Goal: Task Accomplishment & Management: Complete application form

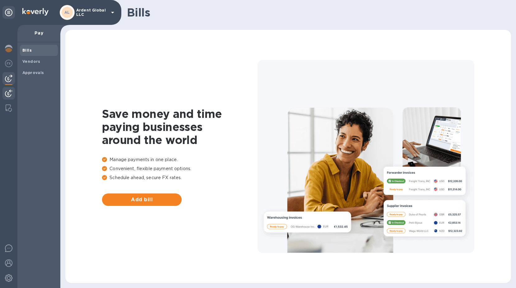
click at [8, 97] on div at bounding box center [8, 94] width 12 height 14
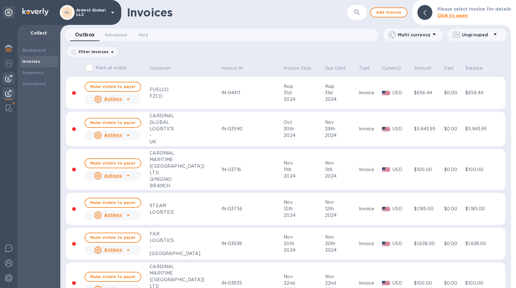
click at [6, 80] on img at bounding box center [8, 78] width 7 height 7
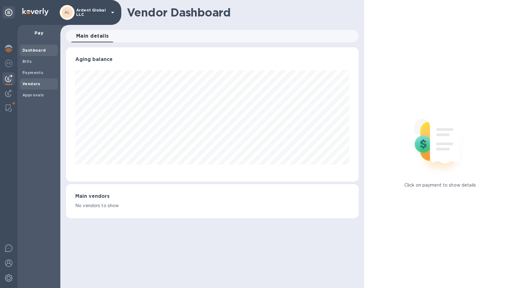
scroll to position [134, 293]
click at [28, 80] on div "Vendors" at bounding box center [39, 83] width 38 height 11
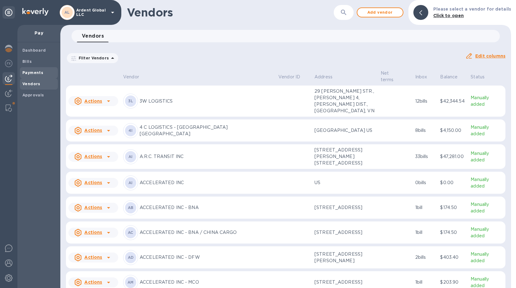
click at [28, 74] on b "Payments" at bounding box center [32, 72] width 21 height 5
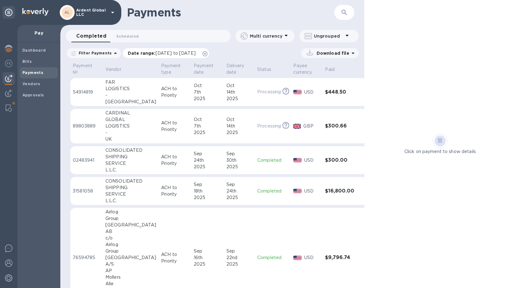
click at [208, 51] on icon at bounding box center [205, 53] width 5 height 5
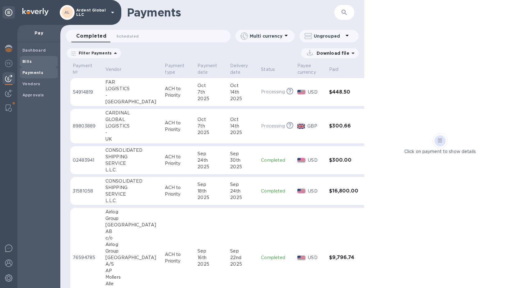
click at [25, 62] on b "Bills" at bounding box center [26, 61] width 9 height 5
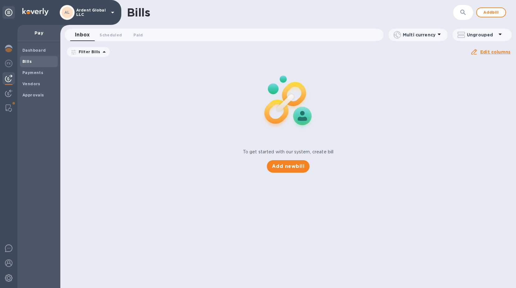
click at [0, 0] on icon at bounding box center [0, 0] width 0 height 0
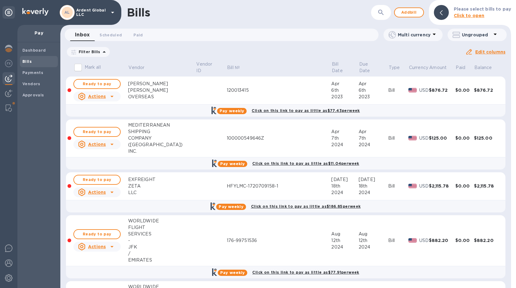
click at [385, 16] on icon "button" at bounding box center [381, 12] width 7 height 7
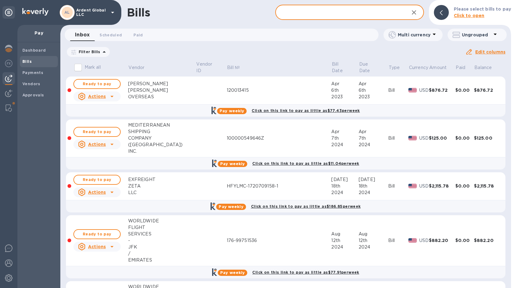
click at [303, 17] on input "text" at bounding box center [339, 12] width 129 height 15
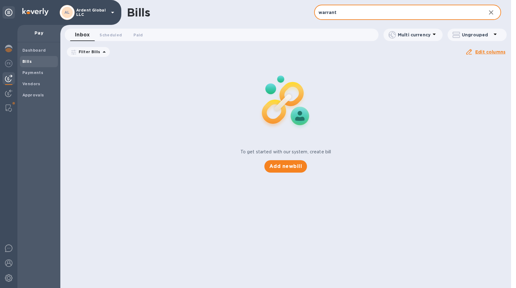
type input "warrant"
click at [496, 13] on button "button" at bounding box center [491, 12] width 15 height 15
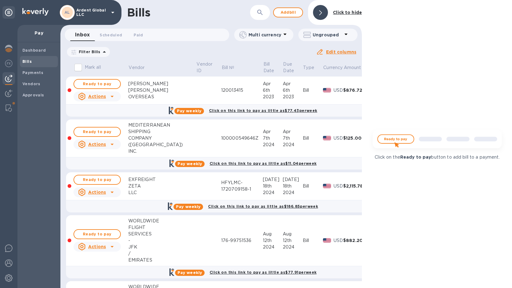
click at [288, 17] on div "Bills ​ Add [PERSON_NAME] to hide" at bounding box center [210, 12] width 301 height 25
click at [290, 14] on span "Add bill" at bounding box center [288, 12] width 19 height 7
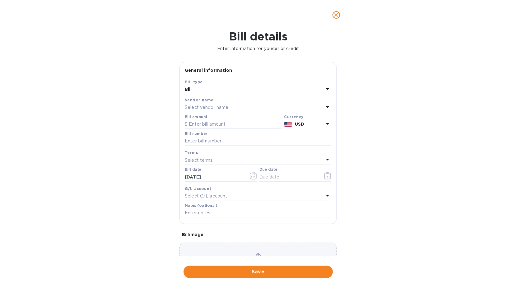
click at [204, 108] on p "Select vendor name" at bounding box center [207, 107] width 44 height 7
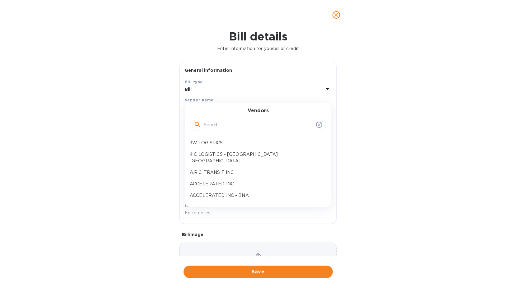
click at [214, 124] on input "text" at bounding box center [259, 124] width 110 height 9
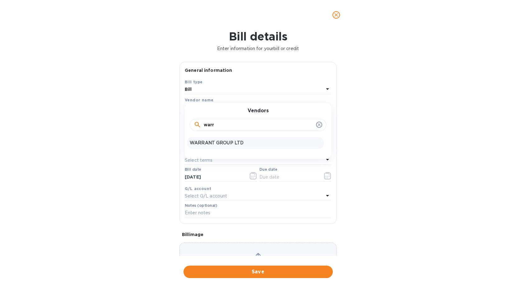
type input "warr"
click at [214, 142] on p "WARRANT GROUP LTD" at bounding box center [256, 143] width 132 height 7
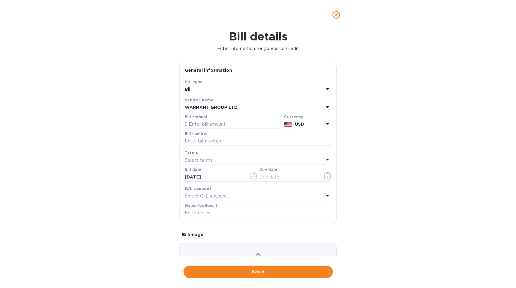
click at [295, 121] on p "USD" at bounding box center [309, 124] width 29 height 7
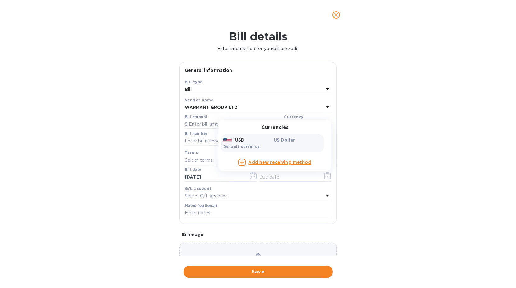
click at [256, 164] on b "Add new receiving method" at bounding box center [279, 162] width 63 height 5
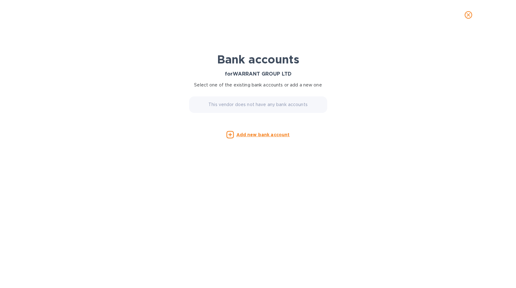
click at [259, 136] on u "Add new bank account" at bounding box center [264, 134] width 54 height 5
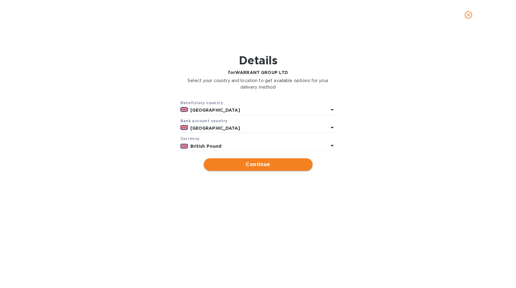
click at [249, 163] on span "Continue" at bounding box center [258, 164] width 99 height 7
type input "WARRANT GROUP LTD"
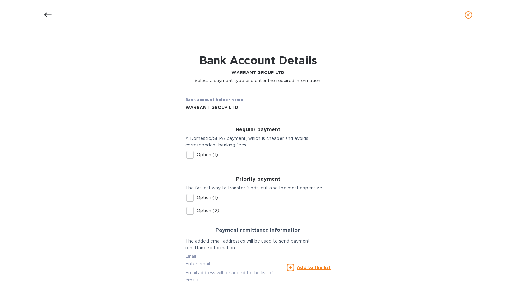
scroll to position [49, 0]
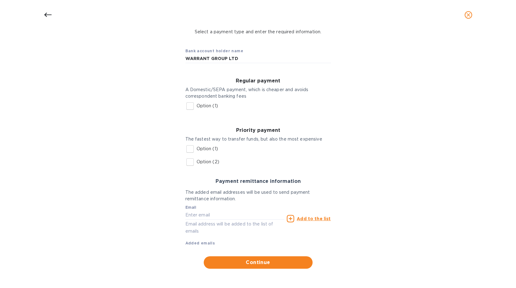
click at [49, 14] on icon at bounding box center [47, 14] width 7 height 7
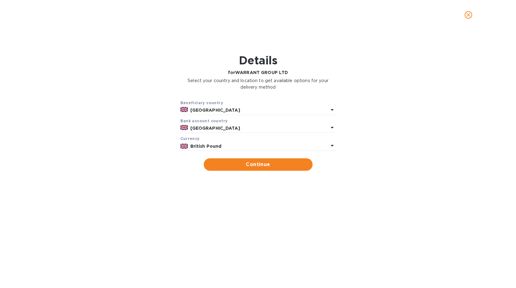
scroll to position [0, 0]
click at [264, 162] on span "Continue" at bounding box center [258, 164] width 99 height 7
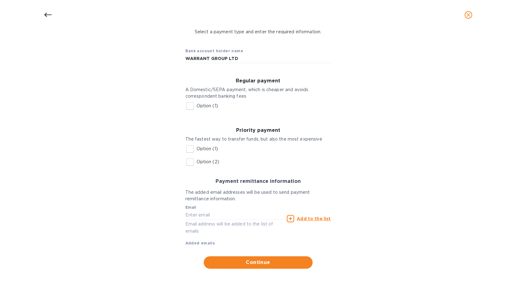
click at [194, 163] on input "Option (2)" at bounding box center [190, 162] width 13 height 13
checkbox input "true"
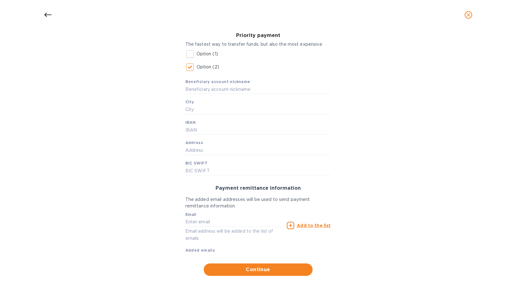
scroll to position [151, 0]
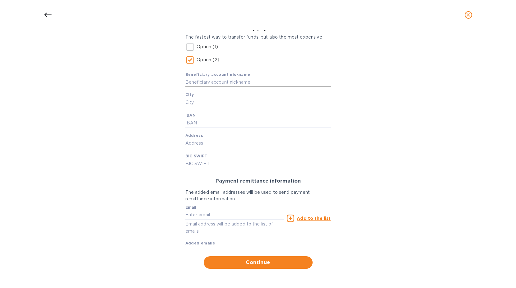
click at [208, 84] on input "text" at bounding box center [258, 81] width 146 height 9
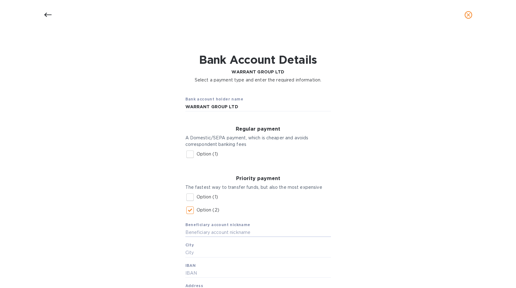
scroll to position [0, 0]
click at [252, 113] on div "Bank account holder name WARRANT GROUP LTD" at bounding box center [259, 105] width 156 height 26
click at [249, 110] on input "WARRANT GROUP LTD" at bounding box center [258, 107] width 146 height 9
click at [228, 230] on input "text" at bounding box center [258, 232] width 146 height 9
paste input "WARRANT GROUP LTD"
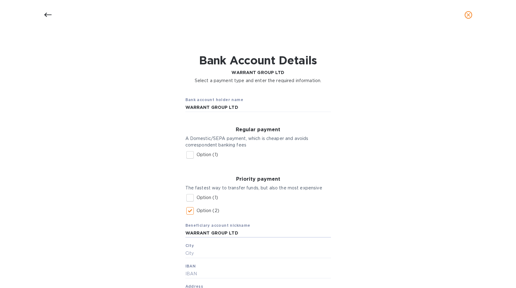
type input "WARRANT GROUP LTD"
click at [232, 233] on input "WARRANT GROUP LTD" at bounding box center [258, 232] width 146 height 9
drag, startPoint x: 231, startPoint y: 107, endPoint x: 263, endPoint y: 107, distance: 32.7
click at [263, 107] on input "WARRANT GROUP LTD" at bounding box center [258, 107] width 146 height 9
click at [262, 105] on input "WARRANT GROUP LIMITED" at bounding box center [258, 107] width 146 height 9
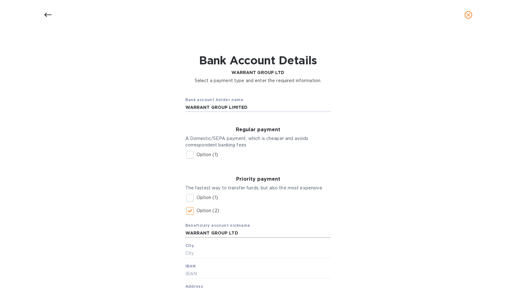
type input "WARRANT GROUP LIMITED"
click at [256, 232] on input "WARRANT GROUP LTD" at bounding box center [258, 232] width 146 height 9
paste input "IMITE"
type input "WARRANT GROUP LIMITED"
click at [223, 250] on input "text" at bounding box center [258, 253] width 146 height 9
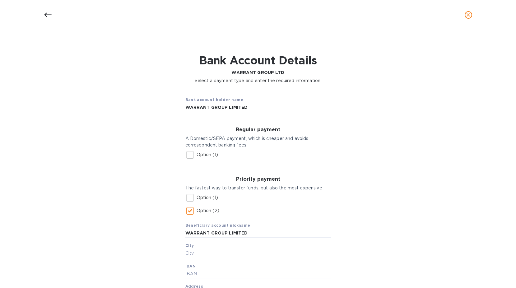
click at [201, 255] on input "text" at bounding box center [258, 253] width 146 height 9
type input "[GEOGRAPHIC_DATA]"
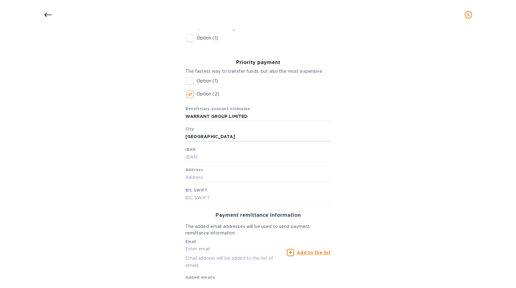
scroll to position [124, 0]
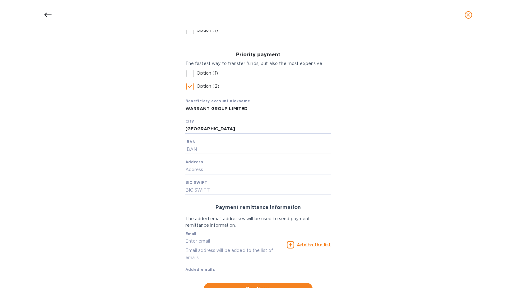
click at [203, 154] on input "text" at bounding box center [258, 149] width 146 height 9
paste input "[FINANCIAL_ID]"
type input "[FINANCIAL_ID]"
click at [200, 173] on input "text" at bounding box center [258, 169] width 146 height 9
paste input "Warrant Group Limited [STREET_ADDRESS]"
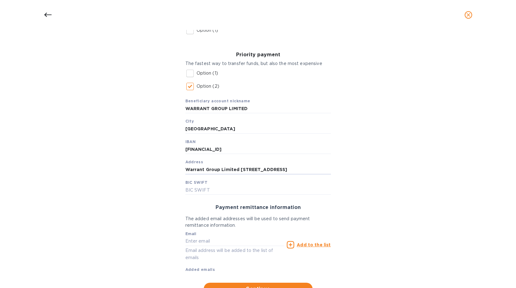
scroll to position [0, 101]
type input "Warrant Group Limited [STREET_ADDRESS]"
click at [216, 194] on input "text" at bounding box center [258, 190] width 146 height 9
paste input "[SWIFT_CODE]"
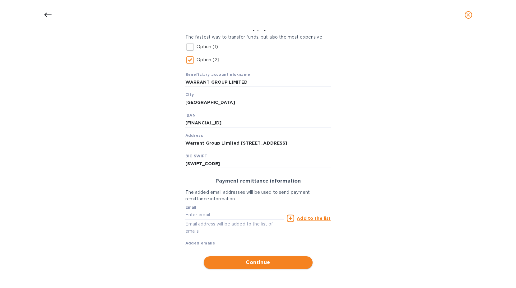
type input "[SWIFT_CODE]"
click at [267, 265] on span "Continue" at bounding box center [258, 262] width 99 height 7
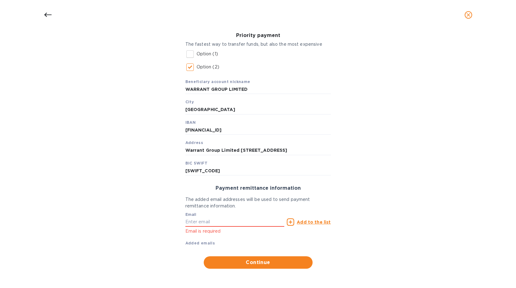
click at [328, 227] on div "Add to the list" at bounding box center [309, 222] width 46 height 10
click at [309, 223] on u "Add to the list" at bounding box center [314, 222] width 34 height 5
click at [309, 222] on u "Add to the list" at bounding box center [314, 222] width 34 height 5
click at [200, 218] on input "text" at bounding box center [234, 222] width 99 height 9
type input "[EMAIL_ADDRESS][DOMAIN_NAME]"
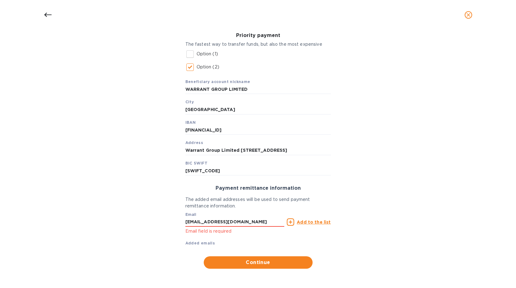
click at [310, 222] on u "Add to the list" at bounding box center [314, 222] width 34 height 5
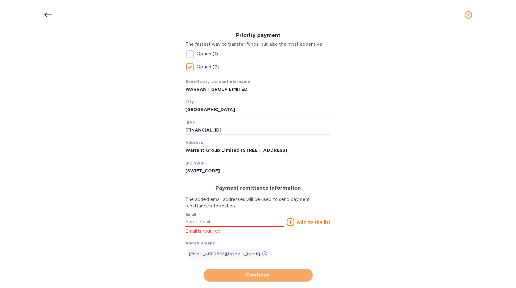
click at [256, 281] on button "Continue" at bounding box center [258, 275] width 109 height 12
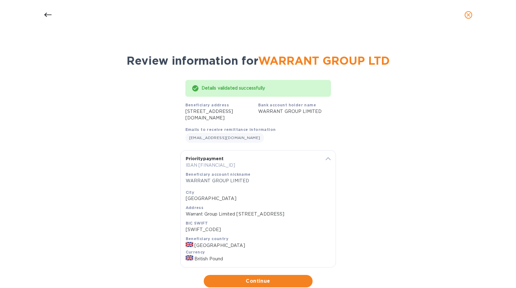
scroll to position [38, 0]
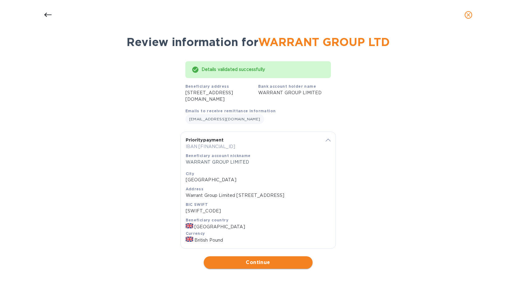
click at [251, 268] on button "Continue" at bounding box center [258, 262] width 109 height 12
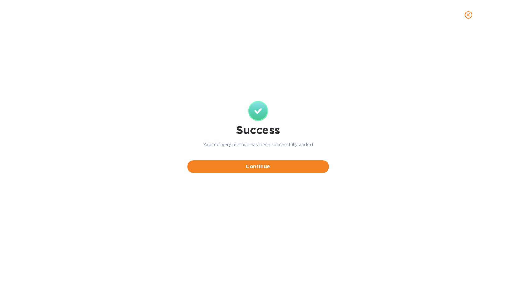
scroll to position [0, 0]
click at [269, 168] on span "Continue" at bounding box center [258, 166] width 132 height 7
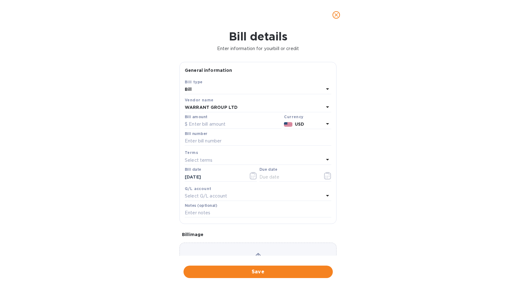
click at [320, 126] on p "USD" at bounding box center [309, 124] width 29 height 7
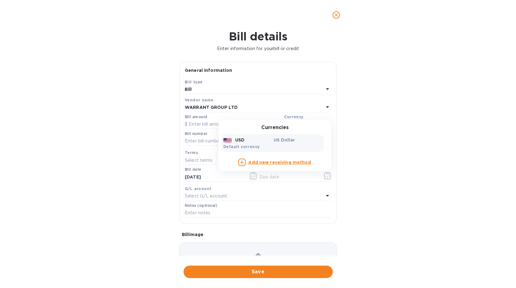
click at [192, 132] on label "Bill number" at bounding box center [196, 134] width 22 height 4
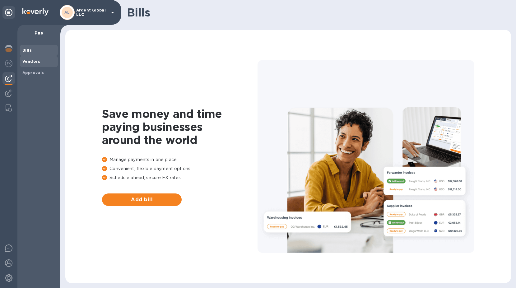
click at [29, 66] on div "Vendors" at bounding box center [39, 61] width 38 height 11
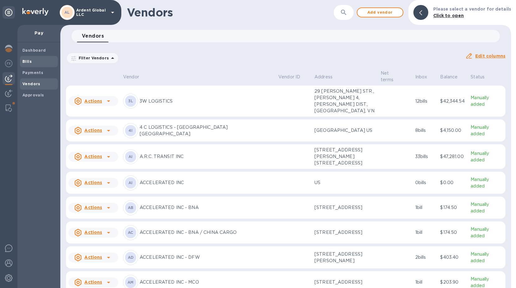
click at [39, 58] on div "Bills" at bounding box center [39, 61] width 38 height 11
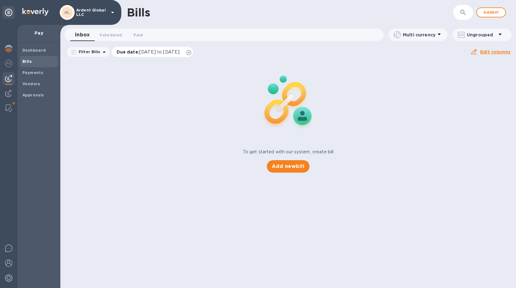
click at [191, 53] on icon at bounding box center [188, 52] width 5 height 5
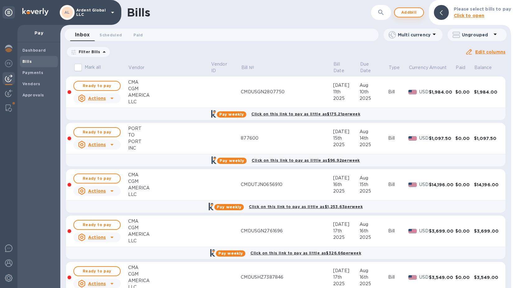
click at [407, 14] on span "Add bill" at bounding box center [409, 12] width 19 height 7
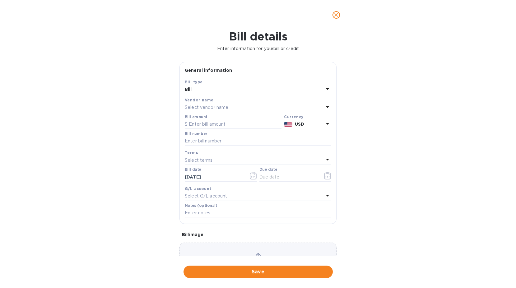
click at [211, 107] on p "Select vendor name" at bounding box center [207, 107] width 44 height 7
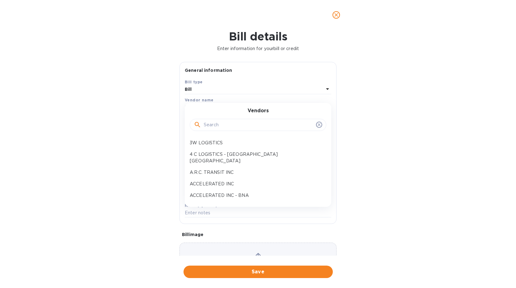
click at [217, 123] on input "text" at bounding box center [259, 124] width 110 height 9
type input "e"
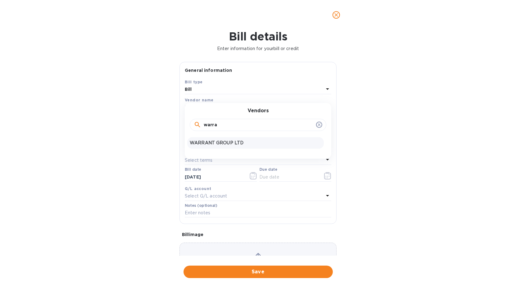
type input "warra"
click at [220, 141] on p "WARRANT GROUP LTD" at bounding box center [256, 143] width 132 height 7
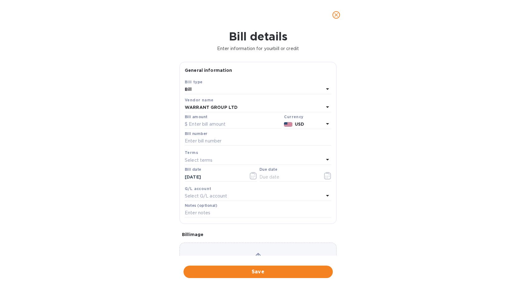
click at [306, 124] on p "USD" at bounding box center [309, 124] width 29 height 7
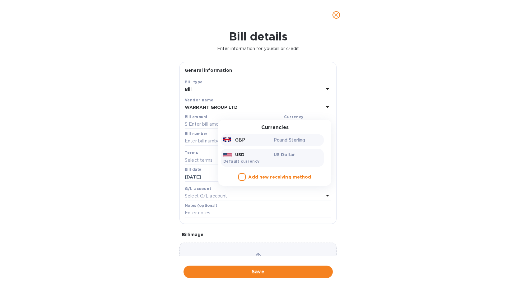
click at [260, 142] on div "GBP" at bounding box center [247, 140] width 50 height 9
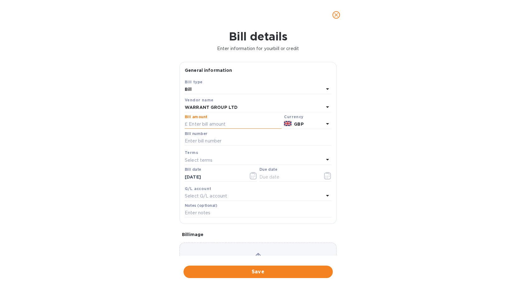
click at [217, 128] on input "text" at bounding box center [233, 124] width 97 height 9
paste input "440"
type input "440"
click at [215, 142] on input "text" at bounding box center [258, 141] width 147 height 9
type input "SOA payment"
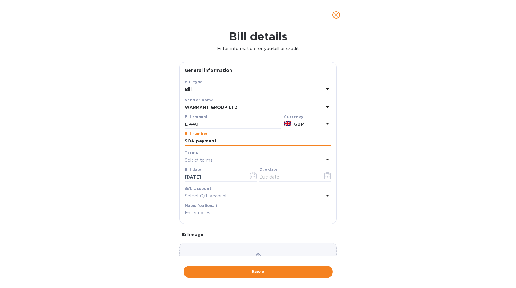
type input "11/06/2025"
click at [215, 195] on p "Select G/L account" at bounding box center [206, 196] width 42 height 7
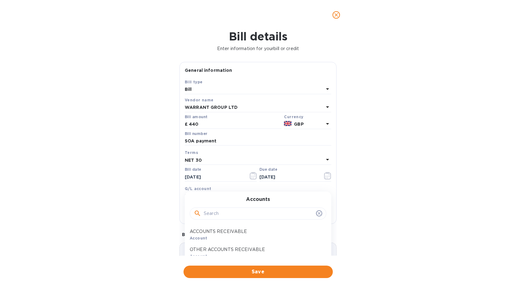
click at [223, 210] on input "text" at bounding box center [259, 213] width 110 height 9
type input "pay"
click at [230, 248] on p "ACCOUNTS PAYABLE" at bounding box center [256, 250] width 132 height 7
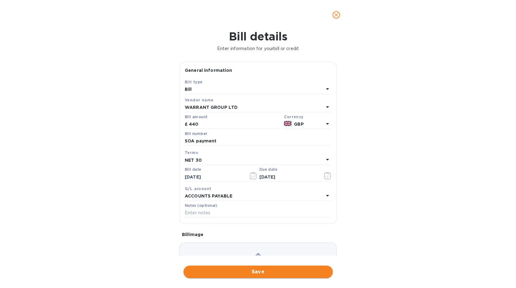
click at [249, 276] on button "Save" at bounding box center [258, 272] width 149 height 12
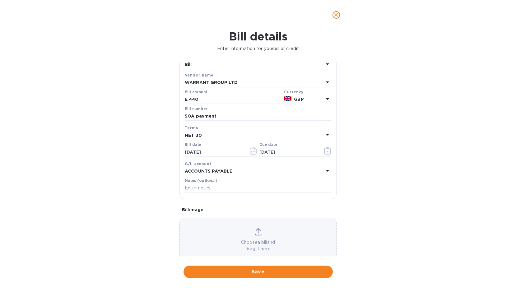
scroll to position [39, 0]
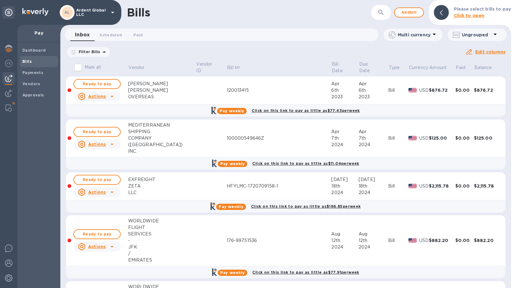
click at [384, 13] on icon "button" at bounding box center [380, 12] width 5 height 5
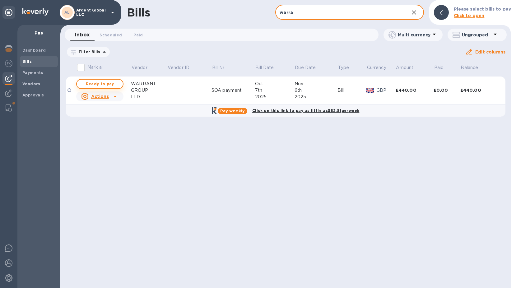
type input "warra"
click at [109, 85] on span "Ready to pay" at bounding box center [100, 83] width 36 height 7
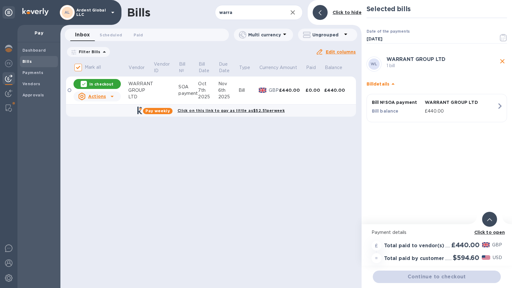
click at [442, 283] on div "Continue to checkout" at bounding box center [436, 277] width 130 height 15
click at [447, 275] on div "Continue to checkout" at bounding box center [436, 277] width 130 height 15
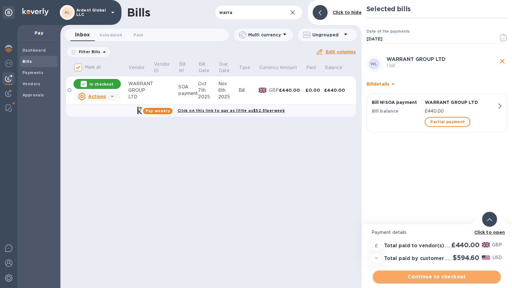
click at [463, 276] on span "Continue to checkout" at bounding box center [437, 276] width 118 height 7
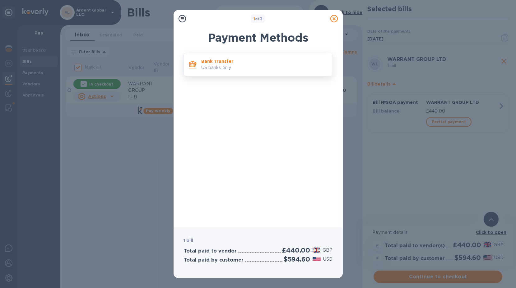
click at [244, 64] on p "Bank Transfer" at bounding box center [264, 61] width 126 height 6
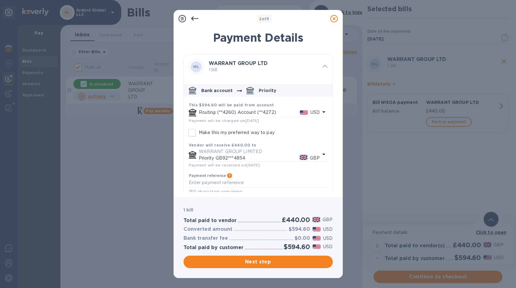
click at [265, 110] on p "Routing (**4260) Account (**4272)" at bounding box center [249, 112] width 101 height 7
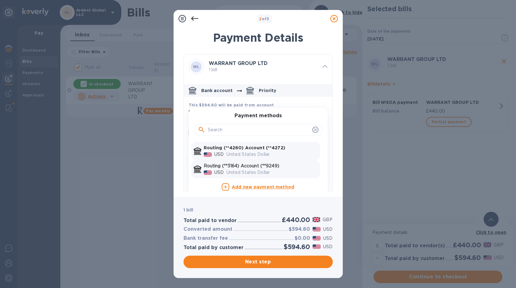
click at [236, 171] on p "United States Dollar" at bounding box center [272, 172] width 91 height 7
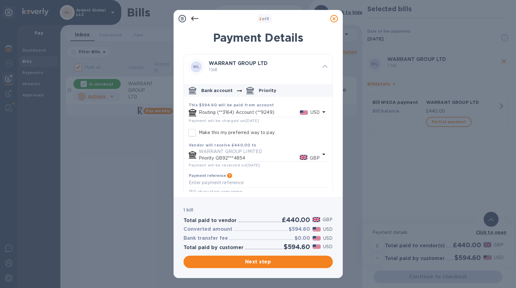
scroll to position [9, 0]
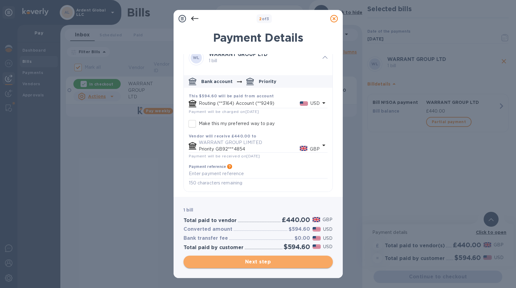
click at [260, 261] on span "Next step" at bounding box center [258, 261] width 139 height 7
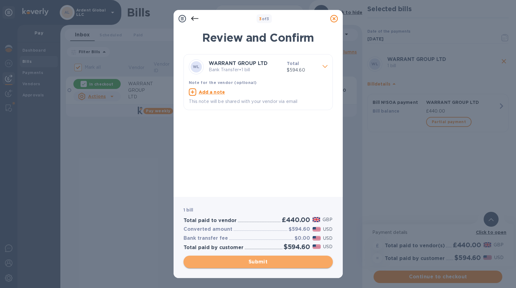
click at [253, 263] on span "Submit" at bounding box center [258, 261] width 139 height 7
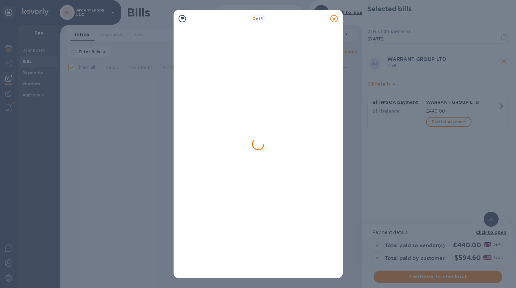
checkbox input "false"
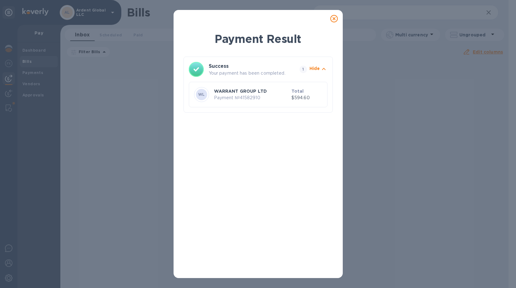
click at [335, 19] on icon at bounding box center [334, 18] width 7 height 7
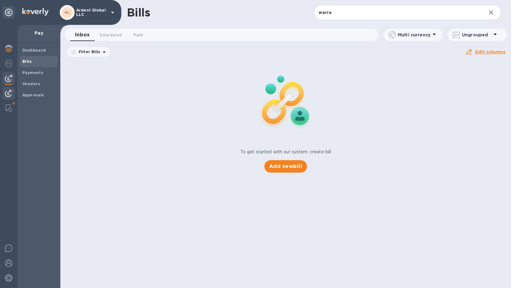
click at [9, 94] on img at bounding box center [8, 93] width 7 height 7
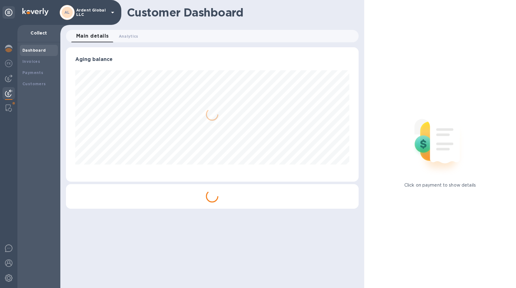
scroll to position [134, 293]
click at [35, 74] on b "Payments" at bounding box center [32, 72] width 21 height 5
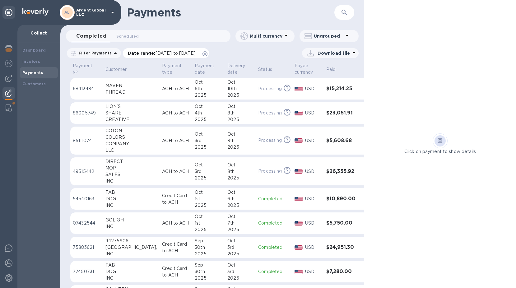
click at [208, 53] on icon at bounding box center [205, 53] width 5 height 5
click at [320, 57] on div "Download file" at bounding box center [330, 53] width 48 height 10
click at [325, 70] on li "XLSX file" at bounding box center [331, 67] width 42 height 17
drag, startPoint x: 120, startPoint y: 32, endPoint x: 157, endPoint y: 21, distance: 38.6
